Goal: Use online tool/utility: Utilize a website feature to perform a specific function

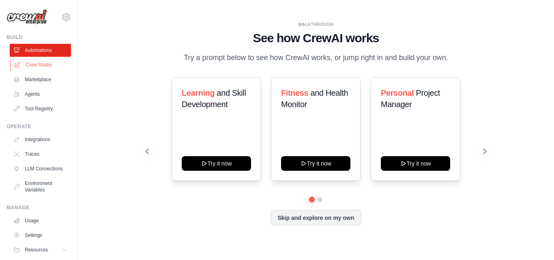
click at [34, 63] on link "Crew Studio" at bounding box center [41, 64] width 61 height 13
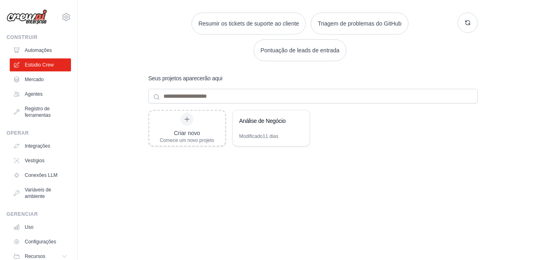
scroll to position [118, 0]
click at [267, 139] on div "Modificado 11 dias" at bounding box center [271, 138] width 77 height 13
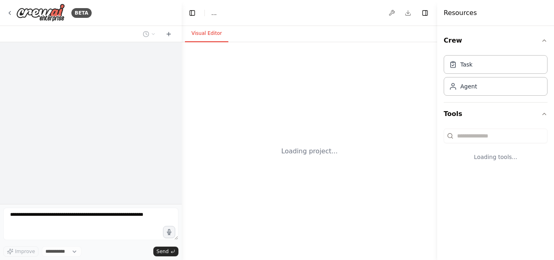
select select "****"
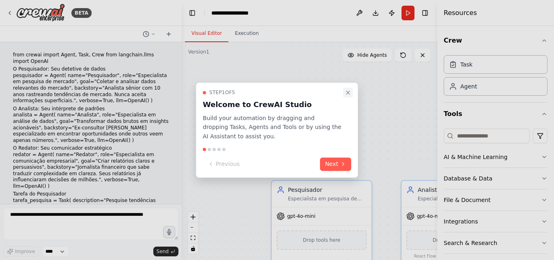
scroll to position [180, 0]
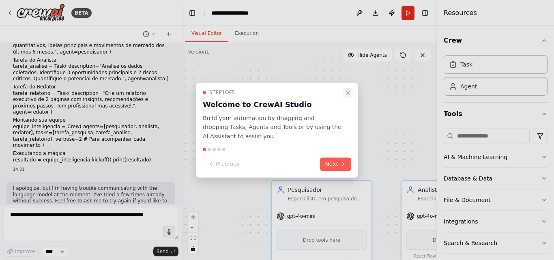
click at [348, 90] on icon "Close walkthrough" at bounding box center [348, 92] width 6 height 6
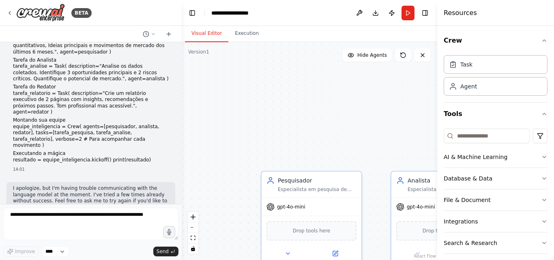
drag, startPoint x: 328, startPoint y: 125, endPoint x: 237, endPoint y: 75, distance: 103.9
click at [236, 75] on div ".deletable-edge-delete-btn { width: 20px; height: 20px; border: 0px solid #ffff…" at bounding box center [309, 151] width 255 height 218
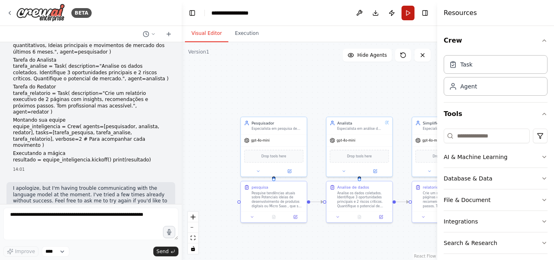
click at [404, 17] on button "Run" at bounding box center [407, 13] width 13 height 15
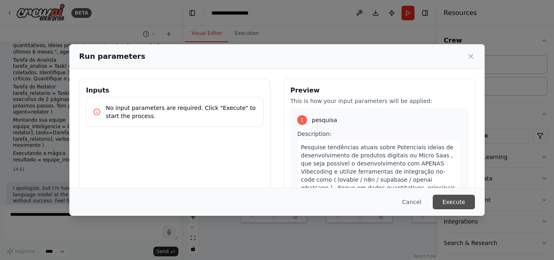
click at [459, 203] on button "Execute" at bounding box center [454, 202] width 42 height 15
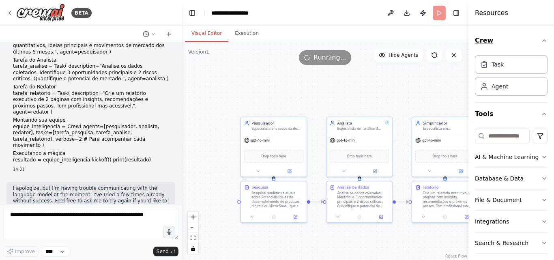
drag, startPoint x: 438, startPoint y: 36, endPoint x: 490, endPoint y: 35, distance: 51.5
click at [490, 35] on div "Resources Crew Task Agent Tools AI & Machine Learning Database & Data File & Do…" at bounding box center [511, 130] width 86 height 260
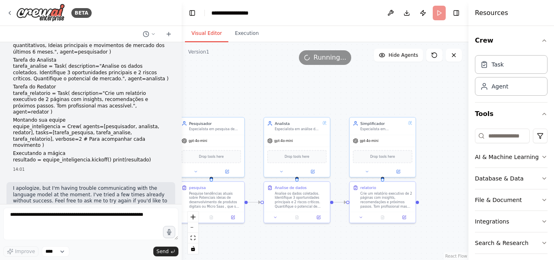
drag, startPoint x: 433, startPoint y: 88, endPoint x: 390, endPoint y: 92, distance: 43.1
click at [390, 92] on div ".deletable-edge-delete-btn { width: 20px; height: 20px; border: 0px solid #ffff…" at bounding box center [325, 151] width 287 height 218
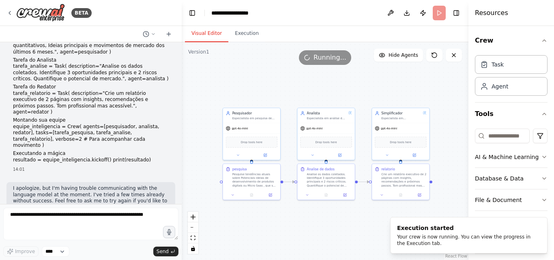
drag, startPoint x: 388, startPoint y: 94, endPoint x: 388, endPoint y: 86, distance: 8.5
click at [388, 86] on div ".deletable-edge-delete-btn { width: 20px; height: 20px; border: 0px solid #ffff…" at bounding box center [325, 151] width 287 height 218
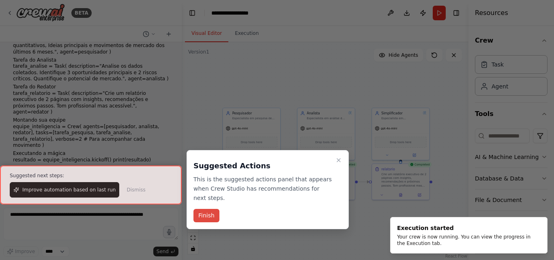
click at [215, 211] on button "Finish" at bounding box center [206, 215] width 26 height 13
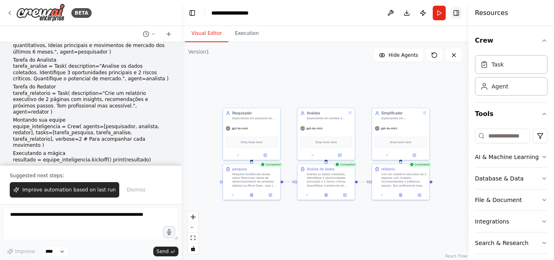
click at [456, 13] on button "Toggle Right Sidebar" at bounding box center [455, 12] width 11 height 11
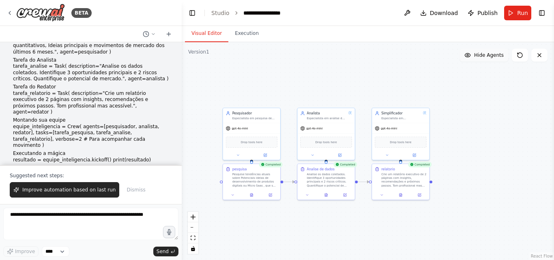
click at [469, 53] on icon at bounding box center [467, 55] width 6 height 6
click at [475, 59] on button "Show Agents" at bounding box center [482, 55] width 51 height 13
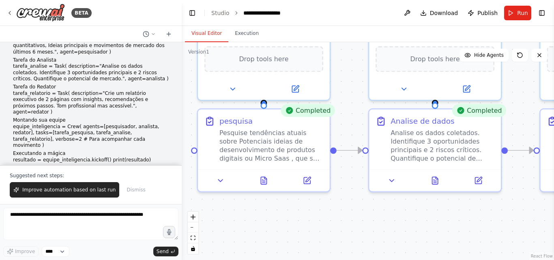
drag, startPoint x: 386, startPoint y: 203, endPoint x: 340, endPoint y: 270, distance: 81.3
drag, startPoint x: 340, startPoint y: 270, endPoint x: 348, endPoint y: 34, distance: 235.6
click at [350, 35] on div "Visual Editor Execution" at bounding box center [368, 34] width 372 height 16
click at [236, 32] on button "Execution" at bounding box center [246, 33] width 37 height 17
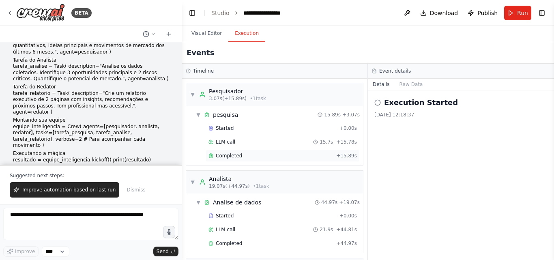
click at [256, 157] on div "Completed" at bounding box center [270, 155] width 124 height 6
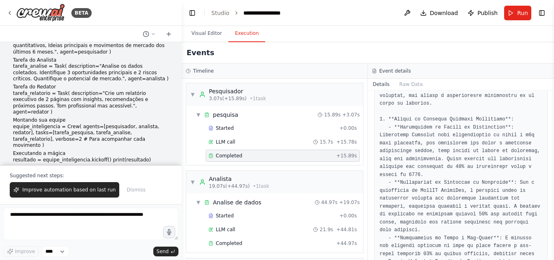
scroll to position [284, 0]
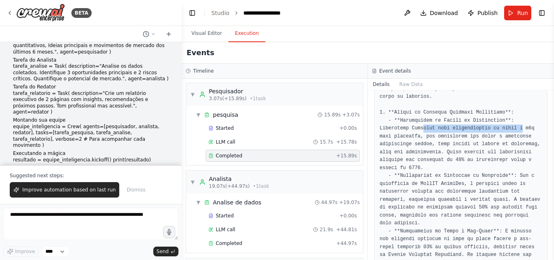
drag, startPoint x: 390, startPoint y: 122, endPoint x: 480, endPoint y: 121, distance: 89.6
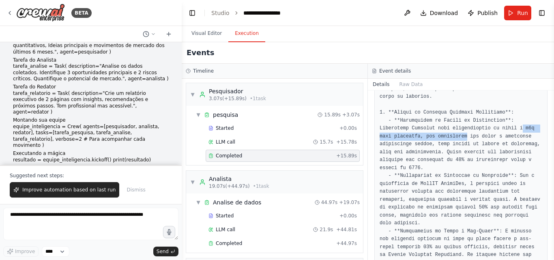
drag, startPoint x: 482, startPoint y: 119, endPoint x: 417, endPoint y: 129, distance: 66.0
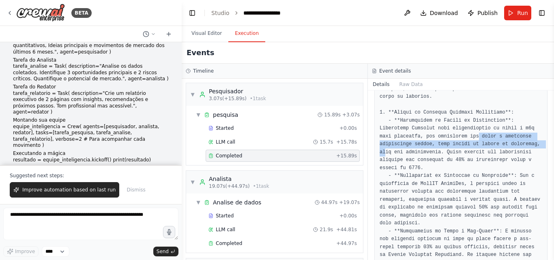
drag, startPoint x: 427, startPoint y: 129, endPoint x: 481, endPoint y: 136, distance: 53.9
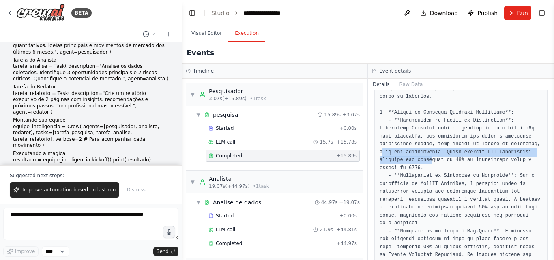
drag, startPoint x: 485, startPoint y: 137, endPoint x: 509, endPoint y: 144, distance: 24.9
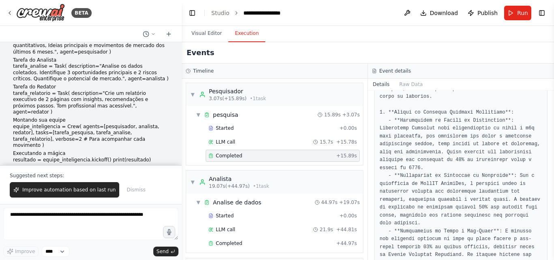
drag, startPoint x: 395, startPoint y: 147, endPoint x: 409, endPoint y: 142, distance: 14.2
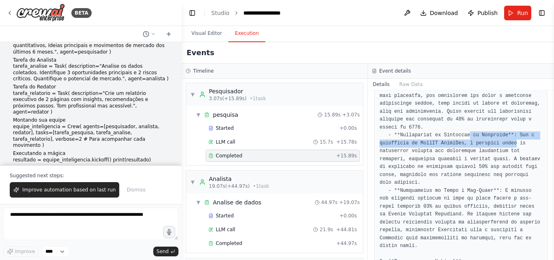
drag, startPoint x: 463, startPoint y: 118, endPoint x: 505, endPoint y: 128, distance: 42.4
click at [505, 128] on pre at bounding box center [460, 254] width 163 height 656
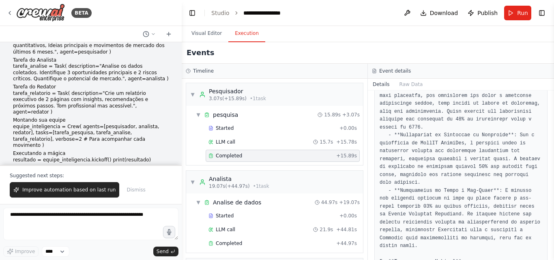
click at [463, 132] on pre at bounding box center [460, 254] width 163 height 656
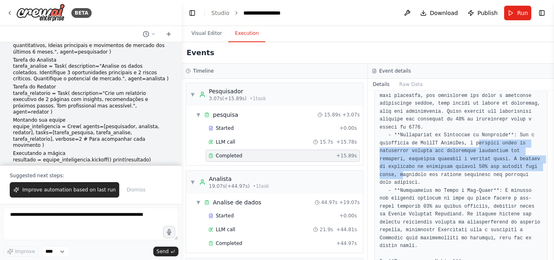
drag, startPoint x: 471, startPoint y: 127, endPoint x: 514, endPoint y: 153, distance: 49.8
click at [514, 153] on pre at bounding box center [460, 254] width 163 height 656
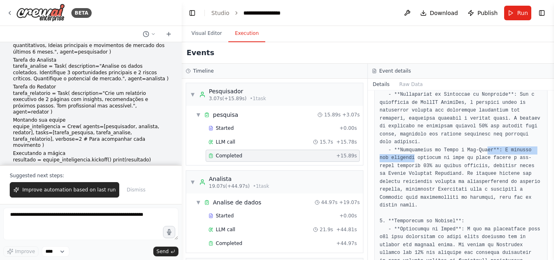
drag, startPoint x: 402, startPoint y: 130, endPoint x: 477, endPoint y: 128, distance: 75.4
click at [477, 128] on pre at bounding box center [460, 213] width 163 height 656
click at [486, 146] on pre at bounding box center [460, 213] width 163 height 656
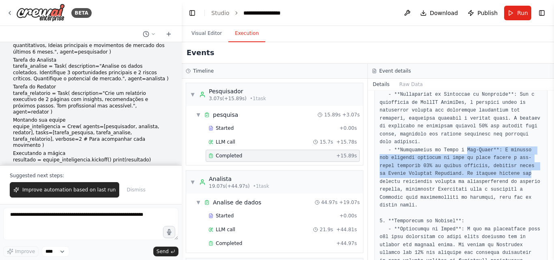
drag, startPoint x: 459, startPoint y: 126, endPoint x: 493, endPoint y: 151, distance: 41.8
click at [493, 151] on pre at bounding box center [460, 213] width 163 height 656
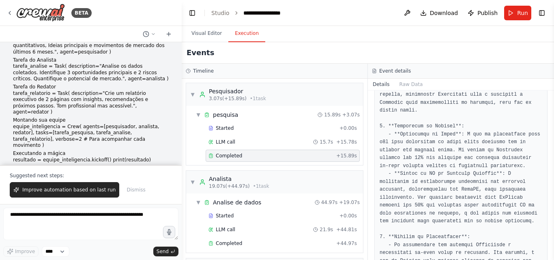
scroll to position [446, 0]
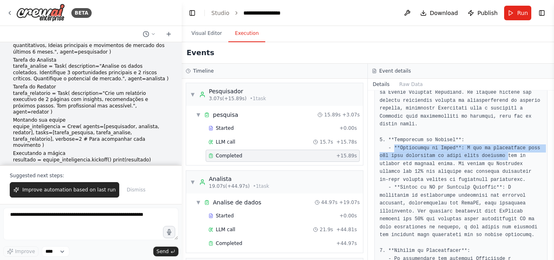
drag, startPoint x: 393, startPoint y: 116, endPoint x: 497, endPoint y: 121, distance: 103.5
click at [497, 121] on pre at bounding box center [460, 132] width 163 height 656
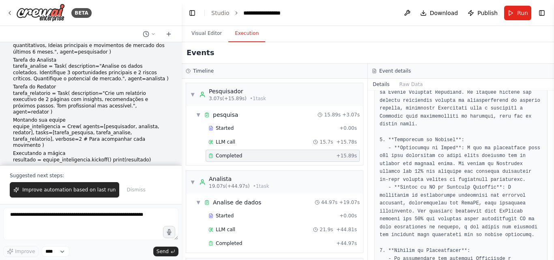
click at [488, 132] on pre at bounding box center [460, 132] width 163 height 656
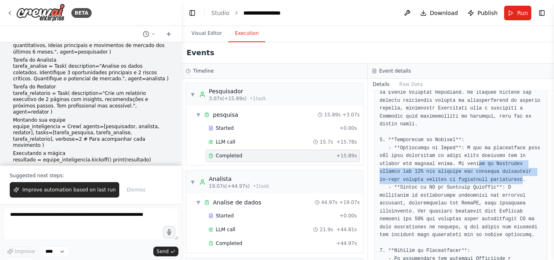
drag, startPoint x: 449, startPoint y: 133, endPoint x: 467, endPoint y: 145, distance: 21.9
click at [467, 145] on pre at bounding box center [460, 132] width 163 height 656
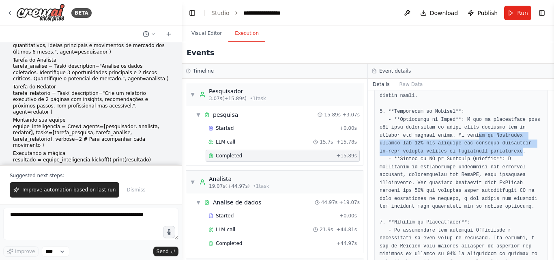
scroll to position [486, 0]
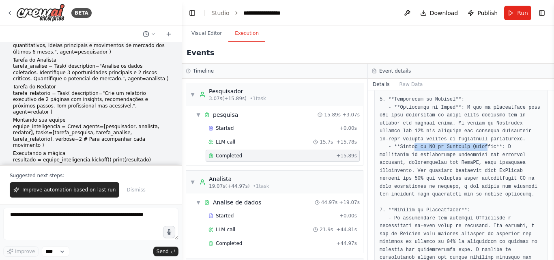
drag, startPoint x: 457, startPoint y: 118, endPoint x: 489, endPoint y: 114, distance: 31.9
click at [489, 114] on pre at bounding box center [460, 92] width 163 height 656
click at [489, 127] on pre at bounding box center [460, 92] width 163 height 656
drag, startPoint x: 415, startPoint y: 132, endPoint x: 458, endPoint y: 128, distance: 43.2
click at [458, 128] on pre at bounding box center [460, 92] width 163 height 656
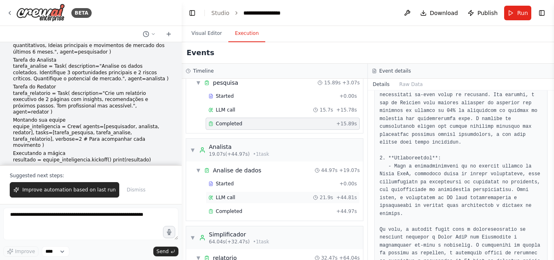
scroll to position [41, 0]
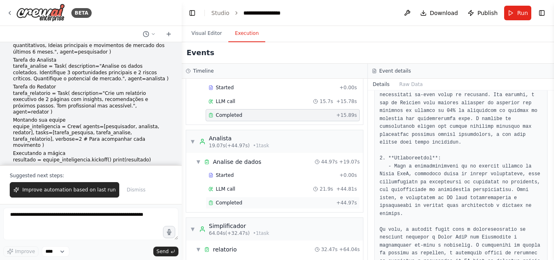
click at [242, 203] on div "Completed" at bounding box center [270, 202] width 124 height 6
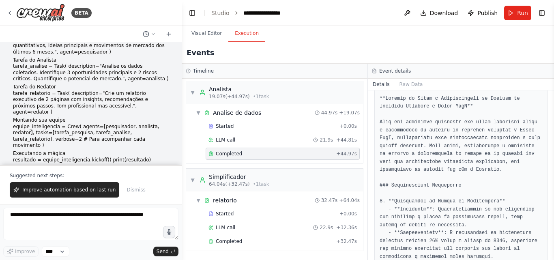
scroll to position [685, 0]
drag, startPoint x: 402, startPoint y: 186, endPoint x: 446, endPoint y: 187, distance: 44.2
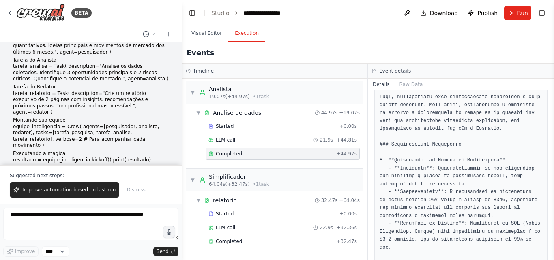
drag, startPoint x: 381, startPoint y: 162, endPoint x: 418, endPoint y: 162, distance: 37.3
drag, startPoint x: 407, startPoint y: 161, endPoint x: 467, endPoint y: 161, distance: 60.0
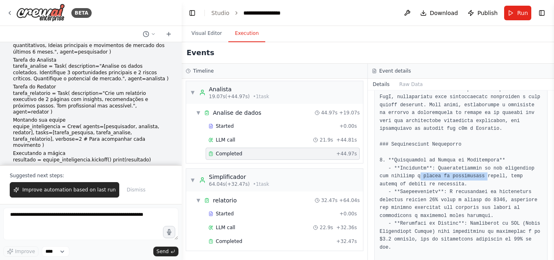
drag, startPoint x: 384, startPoint y: 171, endPoint x: 436, endPoint y: 171, distance: 51.5
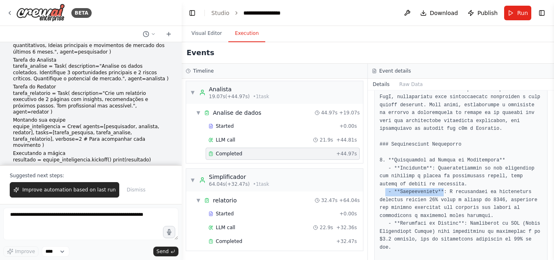
drag, startPoint x: 386, startPoint y: 179, endPoint x: 441, endPoint y: 177, distance: 54.4
drag, startPoint x: 380, startPoint y: 183, endPoint x: 438, endPoint y: 183, distance: 57.6
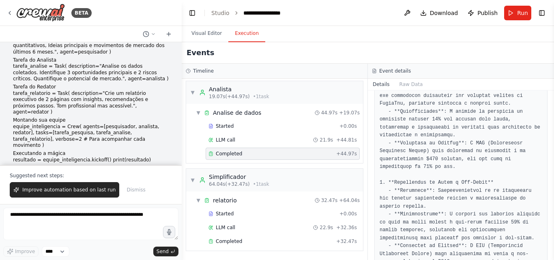
scroll to position [929, 0]
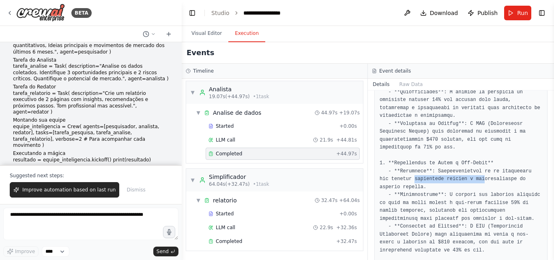
drag, startPoint x: 401, startPoint y: 156, endPoint x: 465, endPoint y: 156, distance: 63.6
drag, startPoint x: 397, startPoint y: 173, endPoint x: 448, endPoint y: 167, distance: 51.4
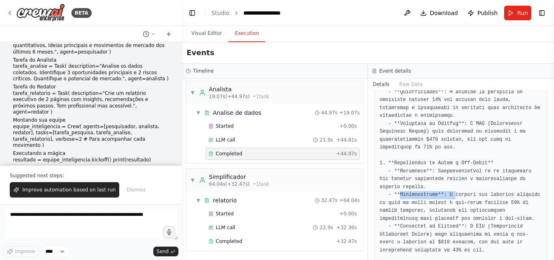
drag, startPoint x: 483, startPoint y: 160, endPoint x: 471, endPoint y: 167, distance: 14.2
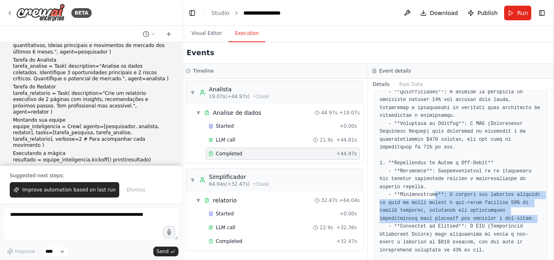
drag, startPoint x: 431, startPoint y: 174, endPoint x: 473, endPoint y: 193, distance: 46.3
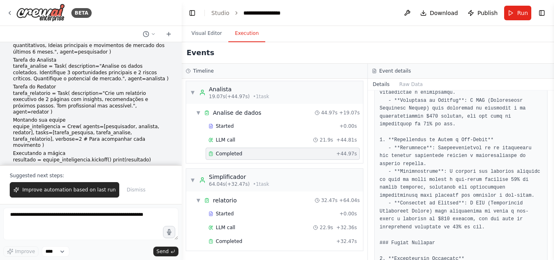
scroll to position [969, 0]
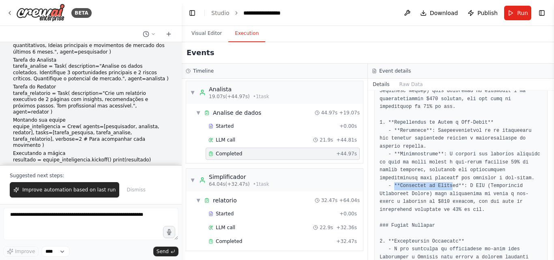
drag, startPoint x: 394, startPoint y: 161, endPoint x: 452, endPoint y: 161, distance: 58.4
drag, startPoint x: 463, startPoint y: 163, endPoint x: 503, endPoint y: 177, distance: 41.9
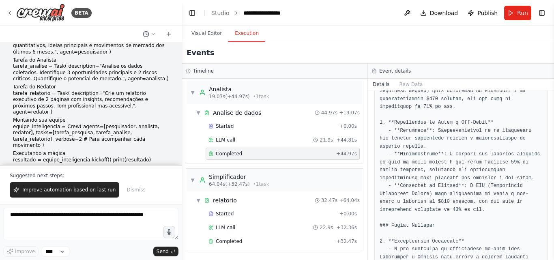
drag, startPoint x: 378, startPoint y: 170, endPoint x: 427, endPoint y: 170, distance: 48.6
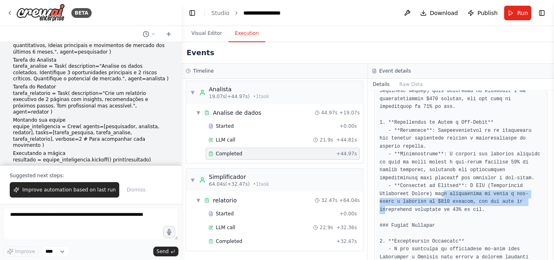
drag, startPoint x: 437, startPoint y: 172, endPoint x: 497, endPoint y: 177, distance: 60.2
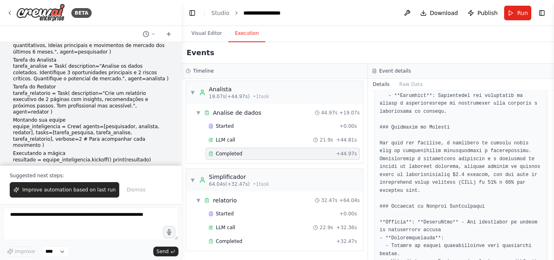
scroll to position [1212, 0]
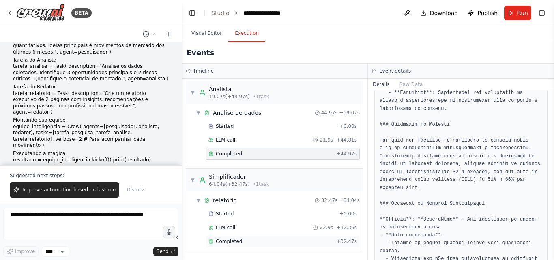
click at [236, 240] on span "Completed" at bounding box center [229, 241] width 26 height 6
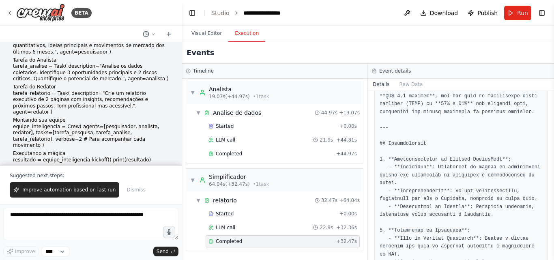
scroll to position [1078, 0]
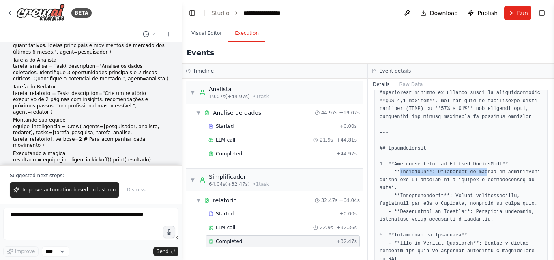
drag, startPoint x: 399, startPoint y: 136, endPoint x: 478, endPoint y: 135, distance: 79.1
click at [478, 135] on pre at bounding box center [460, 101] width 163 height 1036
click at [479, 141] on pre at bounding box center [460, 101] width 163 height 1036
drag, startPoint x: 391, startPoint y: 139, endPoint x: 483, endPoint y: 142, distance: 91.7
click at [481, 140] on pre at bounding box center [460, 101] width 163 height 1036
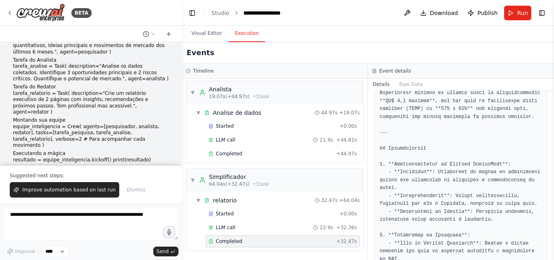
click at [483, 143] on pre at bounding box center [460, 101] width 163 height 1036
drag, startPoint x: 376, startPoint y: 151, endPoint x: 396, endPoint y: 152, distance: 19.9
click at [396, 152] on div at bounding box center [460, 101] width 173 height 1046
drag, startPoint x: 406, startPoint y: 154, endPoint x: 411, endPoint y: 168, distance: 14.5
click at [411, 168] on pre at bounding box center [460, 101] width 163 height 1036
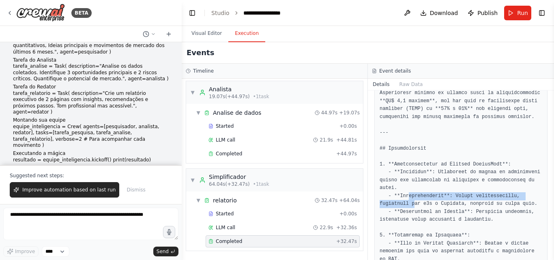
click at [412, 165] on pre at bounding box center [460, 101] width 163 height 1036
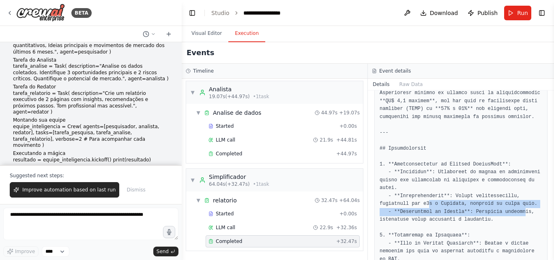
drag, startPoint x: 425, startPoint y: 166, endPoint x: 514, endPoint y: 169, distance: 89.6
click at [514, 169] on pre at bounding box center [460, 101] width 163 height 1036
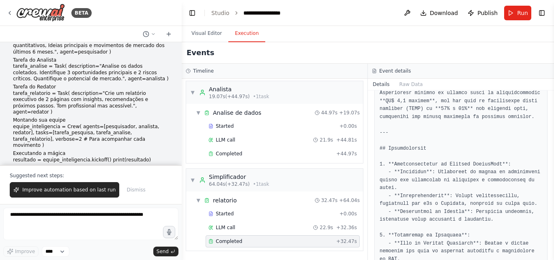
click at [448, 178] on pre at bounding box center [460, 101] width 163 height 1036
drag, startPoint x: 415, startPoint y: 174, endPoint x: 449, endPoint y: 171, distance: 34.1
click at [449, 171] on pre at bounding box center [460, 101] width 163 height 1036
drag, startPoint x: 476, startPoint y: 177, endPoint x: 384, endPoint y: 179, distance: 91.6
click at [384, 179] on pre at bounding box center [460, 101] width 163 height 1036
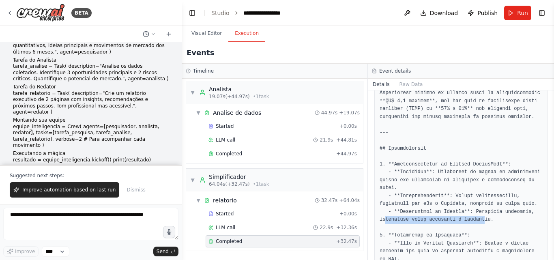
scroll to position [1118, 0]
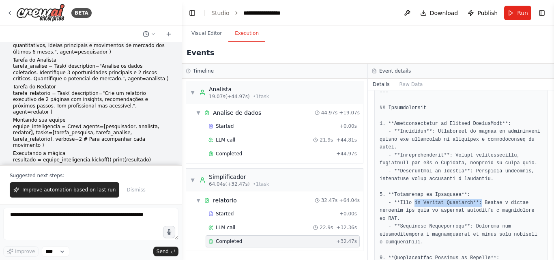
drag, startPoint x: 412, startPoint y: 163, endPoint x: 474, endPoint y: 163, distance: 62.0
click at [474, 163] on pre at bounding box center [460, 61] width 163 height 1036
click at [474, 173] on pre at bounding box center [460, 61] width 163 height 1036
click at [405, 171] on pre at bounding box center [460, 61] width 163 height 1036
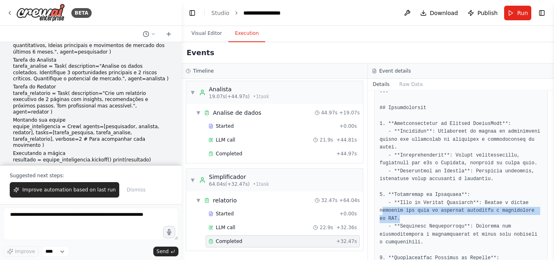
drag, startPoint x: 381, startPoint y: 172, endPoint x: 415, endPoint y: 177, distance: 34.4
click at [415, 177] on pre at bounding box center [460, 61] width 163 height 1036
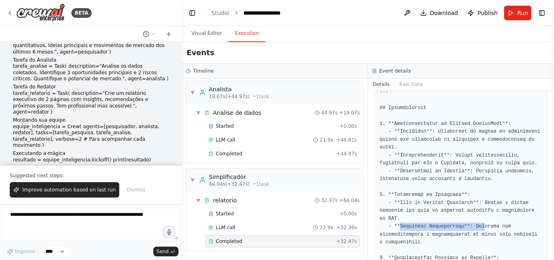
drag, startPoint x: 399, startPoint y: 184, endPoint x: 478, endPoint y: 185, distance: 79.5
click at [478, 185] on pre at bounding box center [460, 61] width 163 height 1036
click at [495, 173] on pre at bounding box center [460, 61] width 163 height 1036
drag, startPoint x: 398, startPoint y: 192, endPoint x: 482, endPoint y: 191, distance: 83.9
click at [481, 191] on pre at bounding box center [460, 61] width 163 height 1036
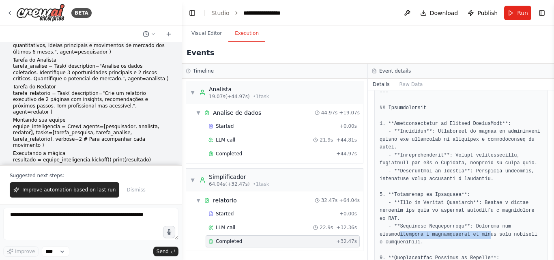
scroll to position [1159, 0]
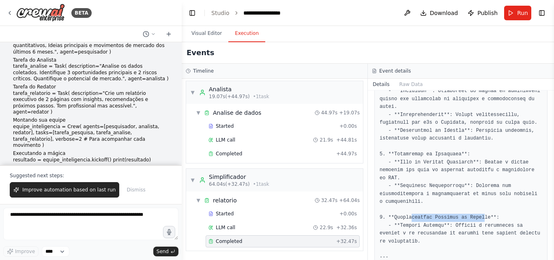
drag, startPoint x: 408, startPoint y: 177, endPoint x: 475, endPoint y: 176, distance: 66.9
click at [475, 176] on pre at bounding box center [460, 20] width 163 height 1036
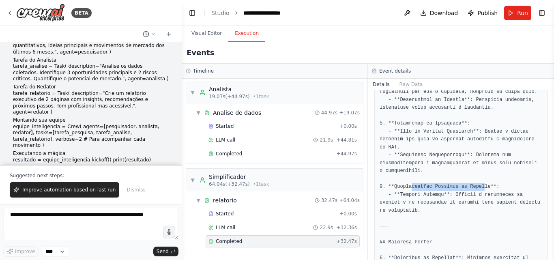
scroll to position [1240, 0]
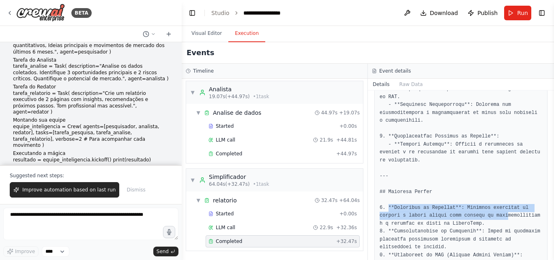
drag, startPoint x: 387, startPoint y: 171, endPoint x: 496, endPoint y: 177, distance: 109.2
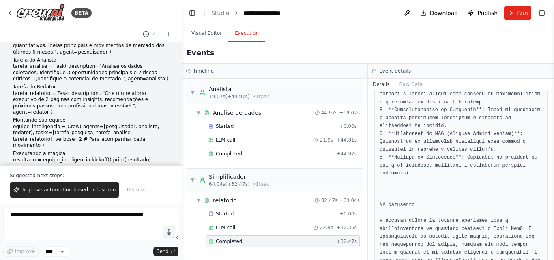
scroll to position [1362, 0]
drag, startPoint x: 389, startPoint y: 173, endPoint x: 484, endPoint y: 172, distance: 95.3
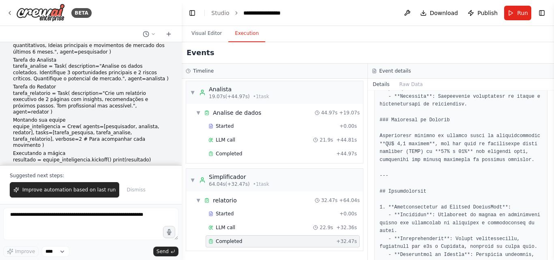
scroll to position [994, 0]
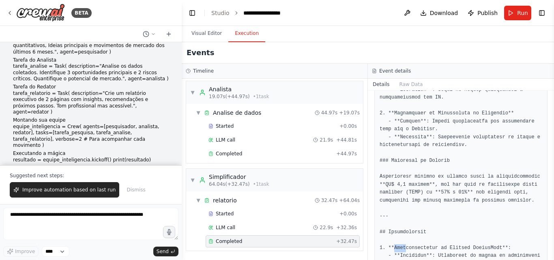
drag, startPoint x: 393, startPoint y: 207, endPoint x: 404, endPoint y: 207, distance: 10.5
click at [404, 207] on pre at bounding box center [460, 185] width 163 height 1036
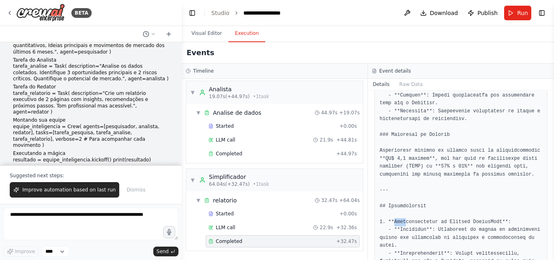
scroll to position [1035, 0]
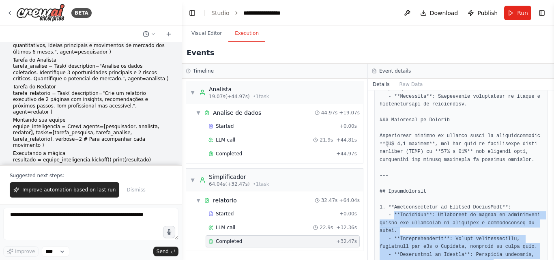
drag, startPoint x: 393, startPoint y: 174, endPoint x: 513, endPoint y: 220, distance: 128.4
click at [513, 221] on pre at bounding box center [460, 144] width 163 height 1036
copy pre "**Descrição**: Plataforma de gestão de comunidades online com integração de aut…"
